Goal: Use online tool/utility: Use online tool/utility

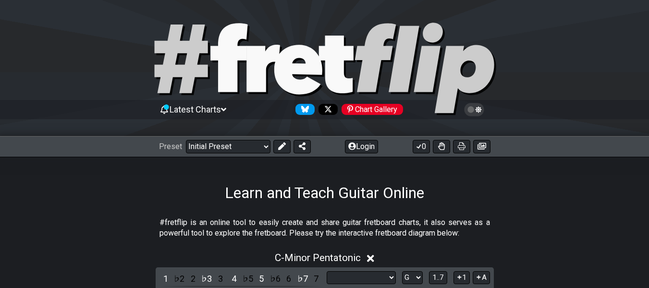
select select "Scale"
select select "G"
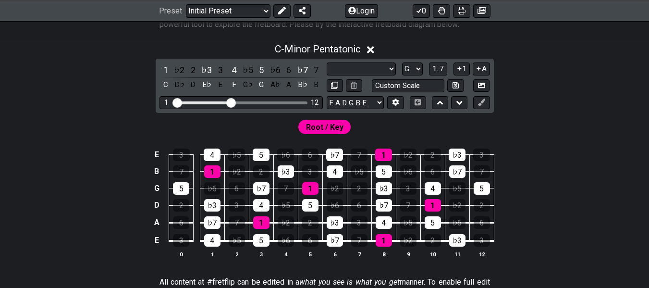
scroll to position [192, 0]
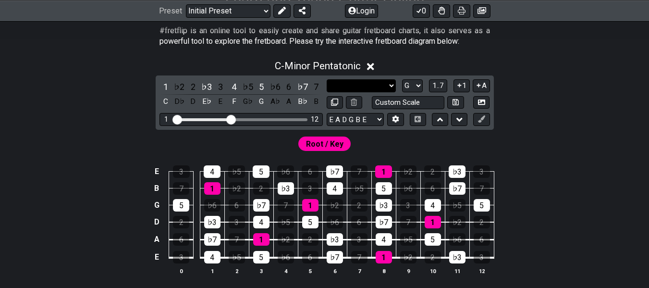
click at [388, 85] on select "Minor Pentatonic Click to edit Minor Pentatonic Major Pentatonic Minor Blues Ma…" at bounding box center [361, 85] width 69 height 13
select select "Major Pentatonic"
click at [327, 79] on select "Minor Pentatonic Click to edit Minor Pentatonic Major Pentatonic Minor Blues Ma…" at bounding box center [361, 85] width 69 height 13
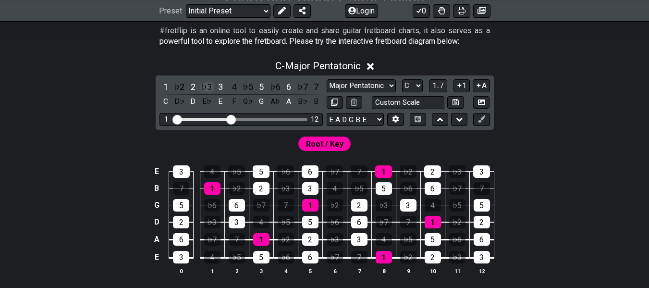
click at [210, 86] on div "♭3" at bounding box center [206, 86] width 12 height 13
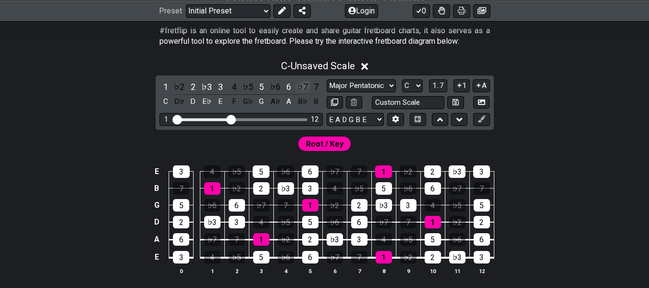
click at [302, 85] on div "♭7" at bounding box center [302, 86] width 12 height 13
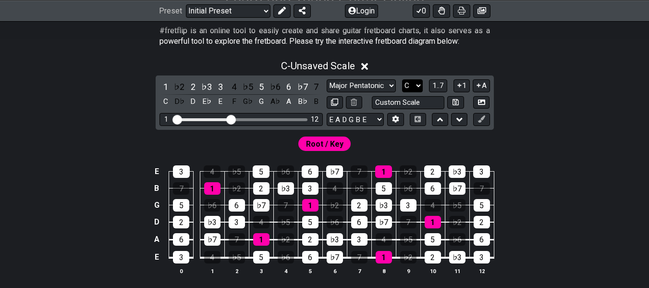
click at [412, 86] on select "A♭ A A♯ B♭ B C C♯ D♭ D D♯ E♭ E F F♯ G♭ G G♯" at bounding box center [412, 85] width 21 height 13
select select "G"
click at [402, 79] on select "A♭ A A♯ B♭ B C C♯ D♭ D D♯ E♭ E F F♯ G♭ G G♯" at bounding box center [412, 85] width 21 height 13
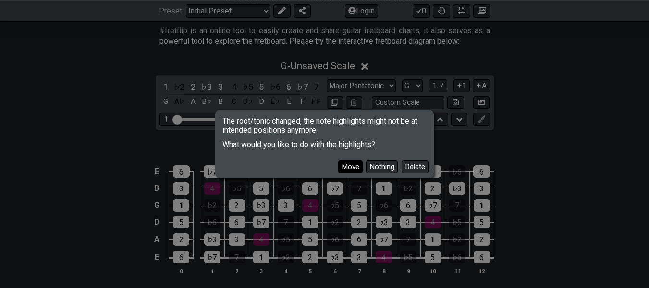
click at [346, 170] on button "Move" at bounding box center [350, 166] width 25 height 13
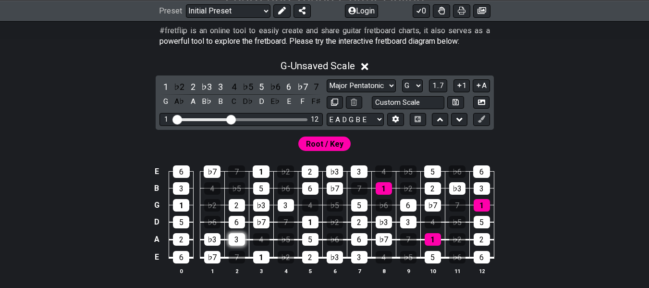
click at [234, 242] on div "3" at bounding box center [237, 239] width 16 height 12
click at [287, 205] on div "3" at bounding box center [286, 205] width 16 height 12
click at [239, 238] on div "3" at bounding box center [237, 239] width 16 height 12
click at [261, 236] on div "4" at bounding box center [261, 239] width 16 height 12
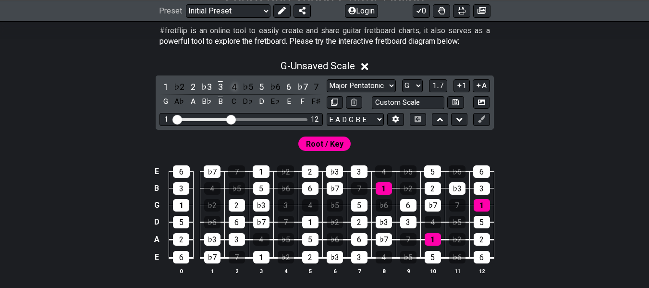
click at [236, 84] on div "4" at bounding box center [234, 86] width 12 height 13
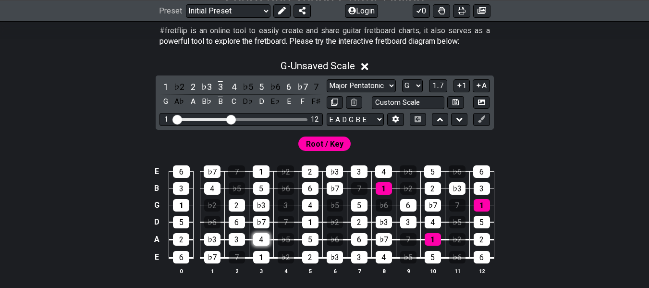
click at [259, 238] on div "4" at bounding box center [261, 239] width 16 height 12
click at [368, 88] on select "Minor Pentatonic Click to edit Minor Pentatonic Major Pentatonic Minor Blues Ma…" at bounding box center [361, 85] width 69 height 13
click at [327, 79] on select "Minor Pentatonic Click to edit Minor Pentatonic Major Pentatonic Minor Blues Ma…" at bounding box center [361, 85] width 69 height 13
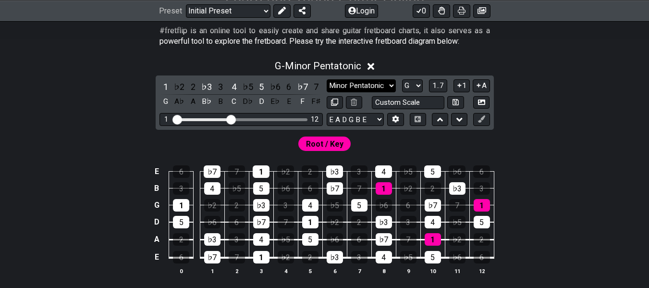
click at [376, 82] on select "Minor Pentatonic Click to edit Minor Pentatonic Major Pentatonic Minor Blues Ma…" at bounding box center [361, 85] width 69 height 13
select select "Major / [PERSON_NAME]"
click at [327, 79] on select "Minor Pentatonic Click to edit Minor Pentatonic Major Pentatonic Minor Blues Ma…" at bounding box center [361, 85] width 69 height 13
